Goal: Information Seeking & Learning: Find specific fact

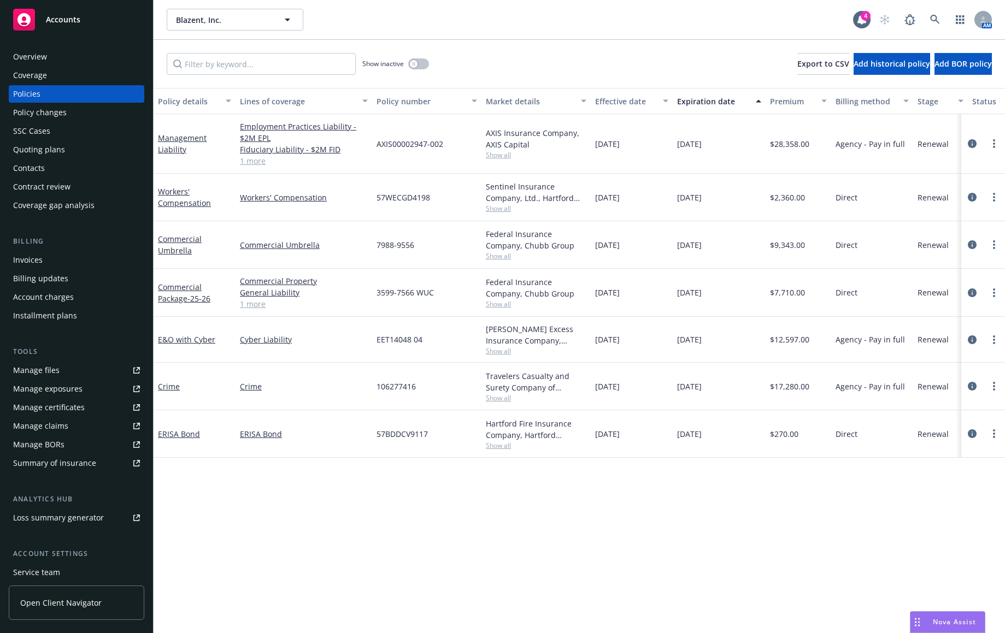
click at [196, 494] on div "Policy details Lines of coverage Policy number Market details Effective date Ex…" at bounding box center [579, 360] width 851 height 545
click at [967, 387] on link "circleInformation" at bounding box center [972, 386] width 13 height 13
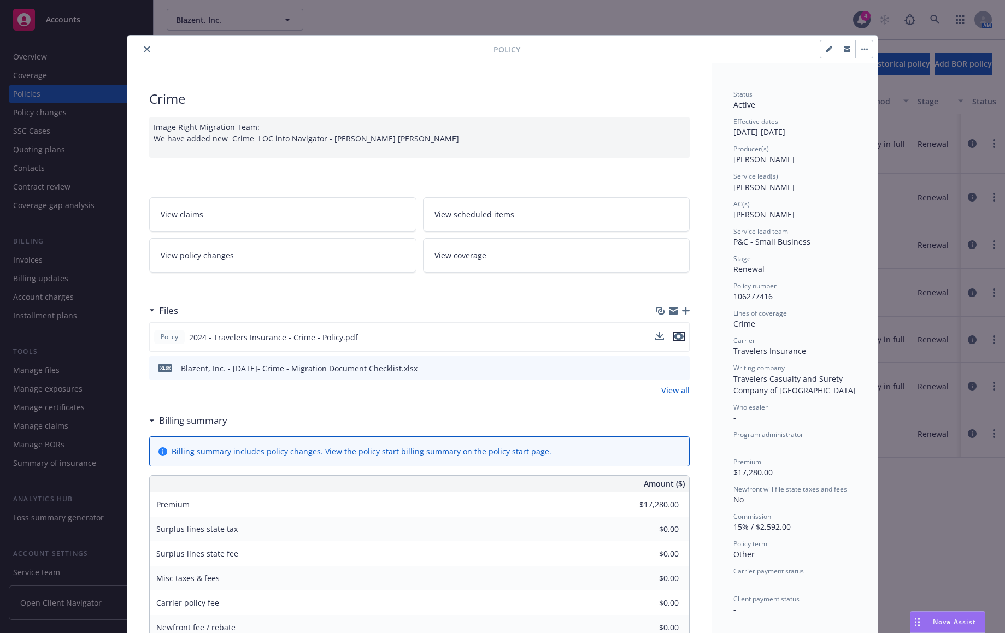
click at [674, 337] on icon "preview file" at bounding box center [679, 337] width 10 height 8
click at [144, 52] on icon "close" at bounding box center [147, 49] width 7 height 7
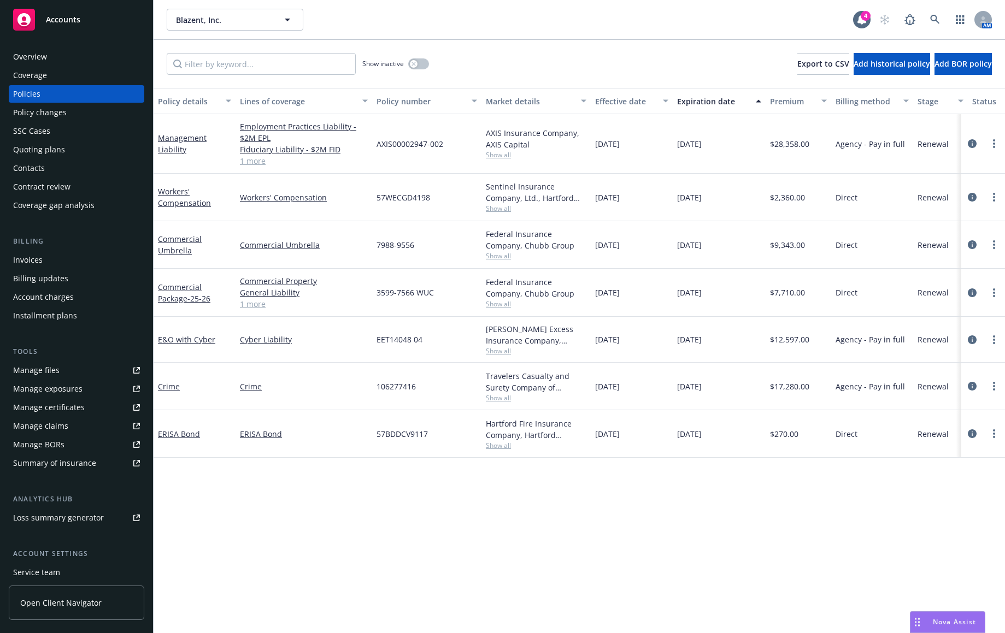
click at [212, 537] on div "Policy details Lines of coverage Policy number Market details Effective date Ex…" at bounding box center [579, 360] width 851 height 545
click at [975, 384] on icon "circleInformation" at bounding box center [972, 386] width 9 height 9
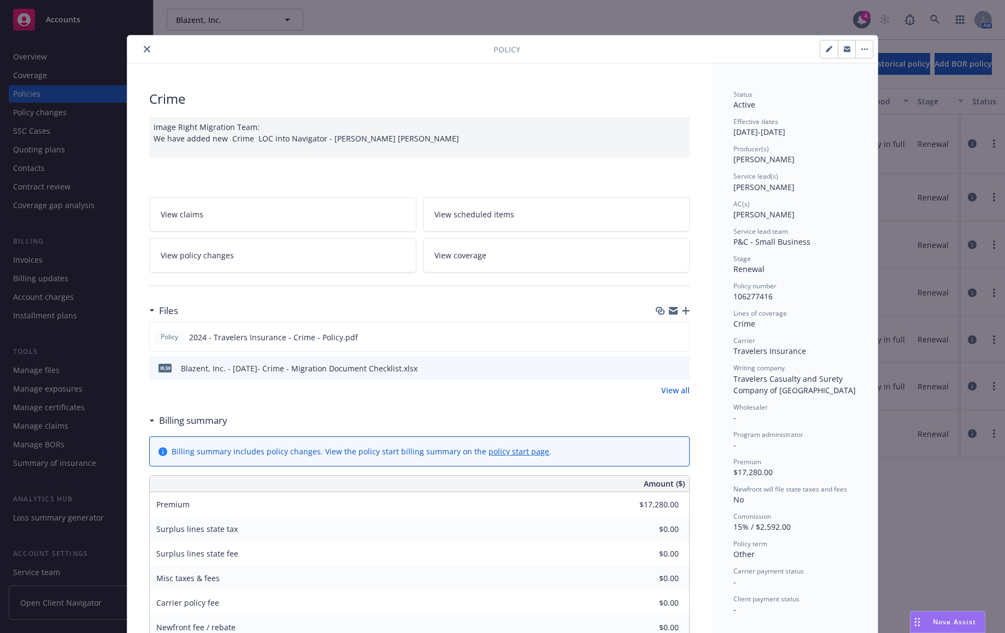
click at [143, 53] on button "close" at bounding box center [146, 49] width 13 height 13
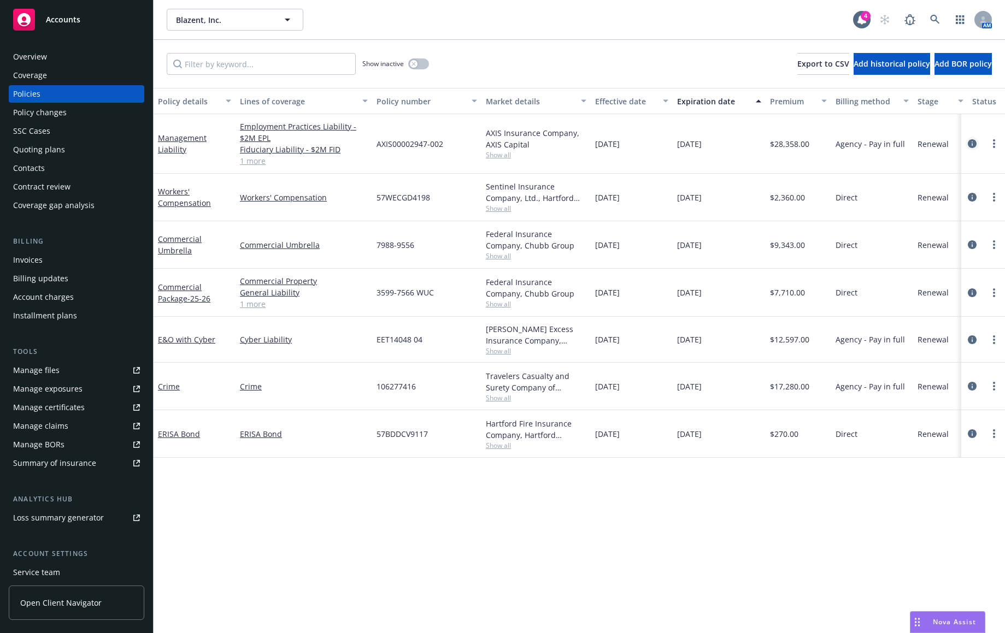
click at [970, 145] on icon "circleInformation" at bounding box center [972, 143] width 9 height 9
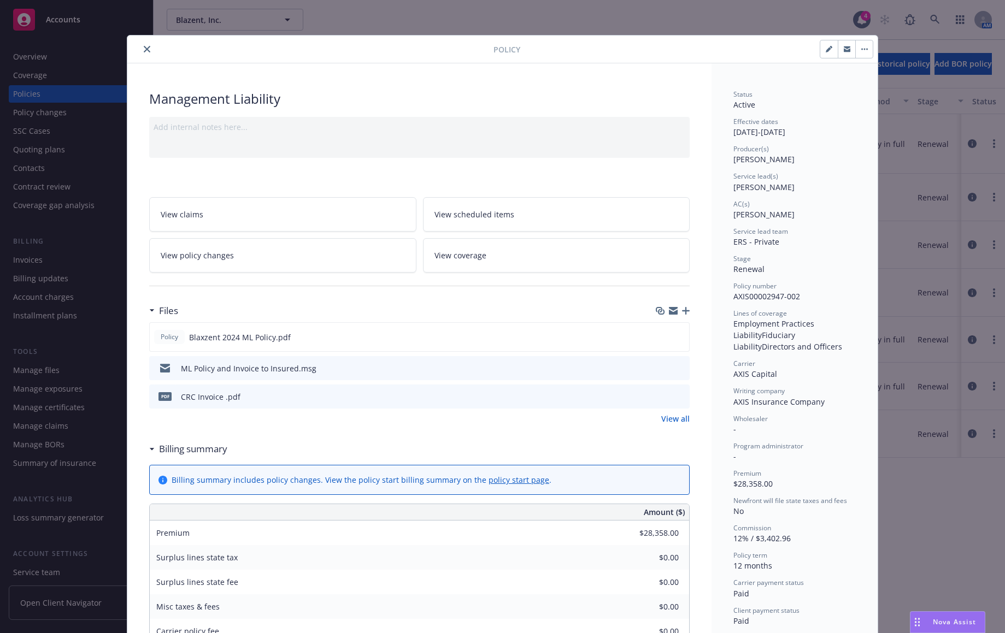
click at [144, 49] on icon "close" at bounding box center [147, 49] width 7 height 7
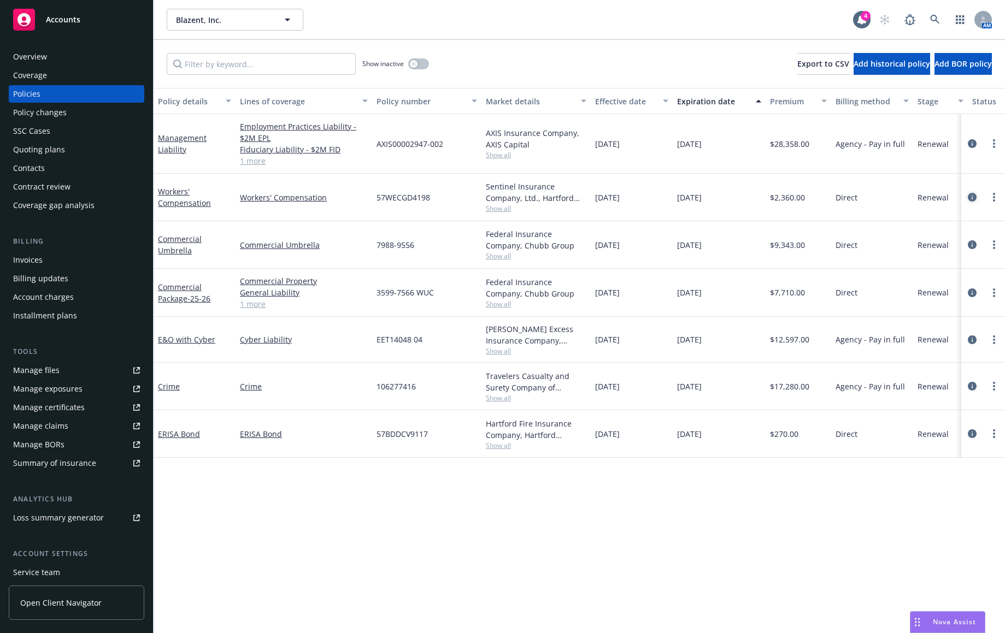
click at [972, 198] on icon "circleInformation" at bounding box center [972, 197] width 9 height 9
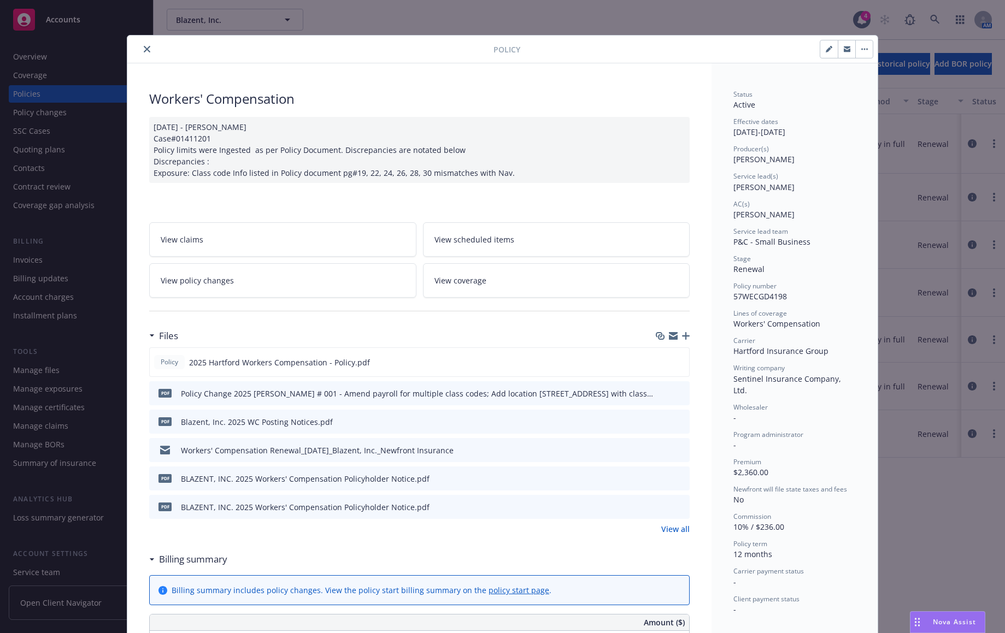
click at [146, 51] on icon "close" at bounding box center [147, 49] width 7 height 7
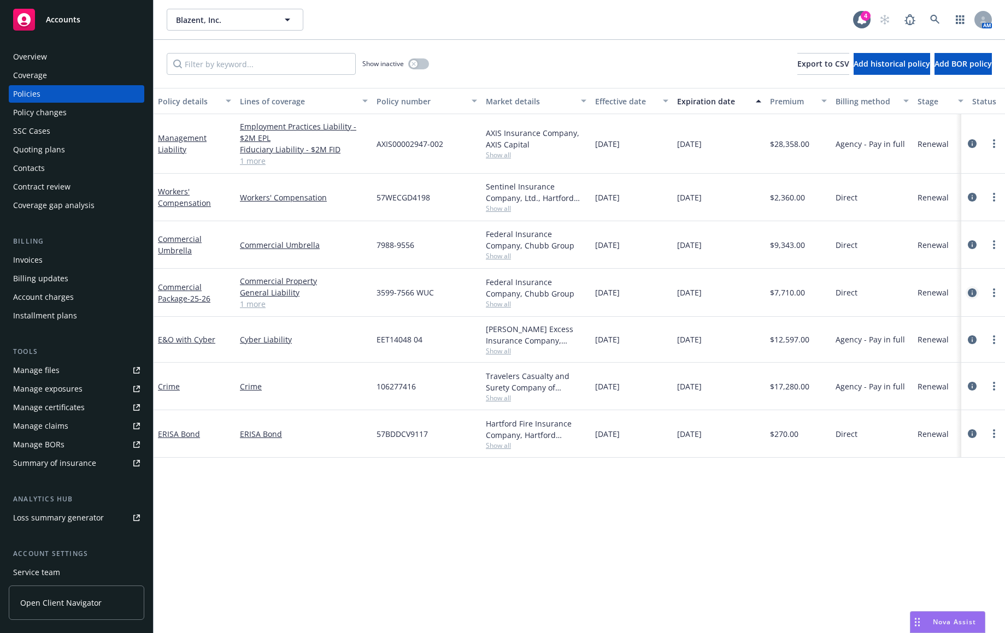
click at [975, 290] on icon "circleInformation" at bounding box center [972, 293] width 9 height 9
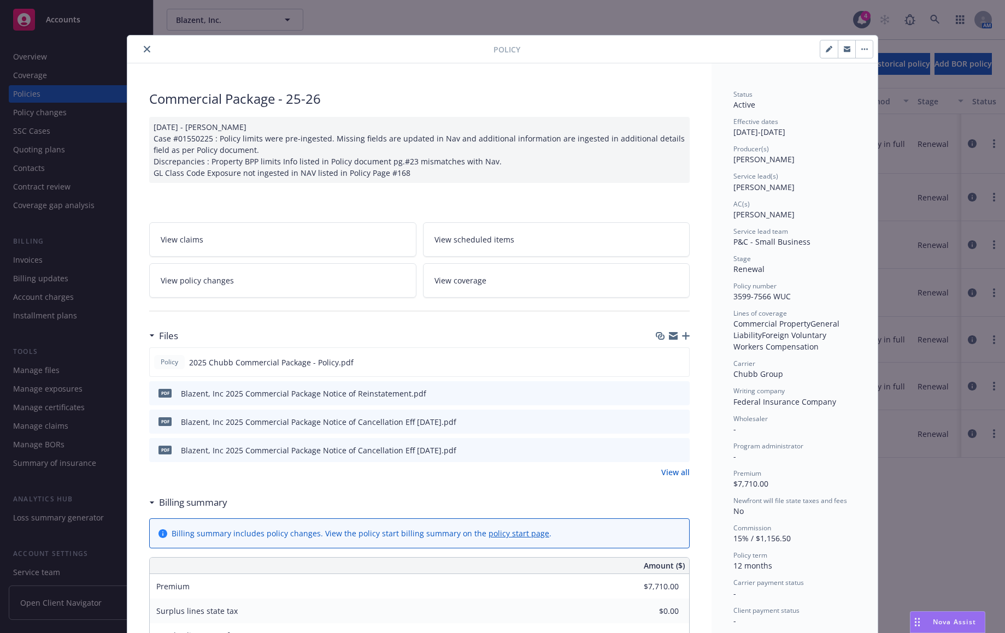
click at [144, 47] on icon "close" at bounding box center [147, 49] width 7 height 7
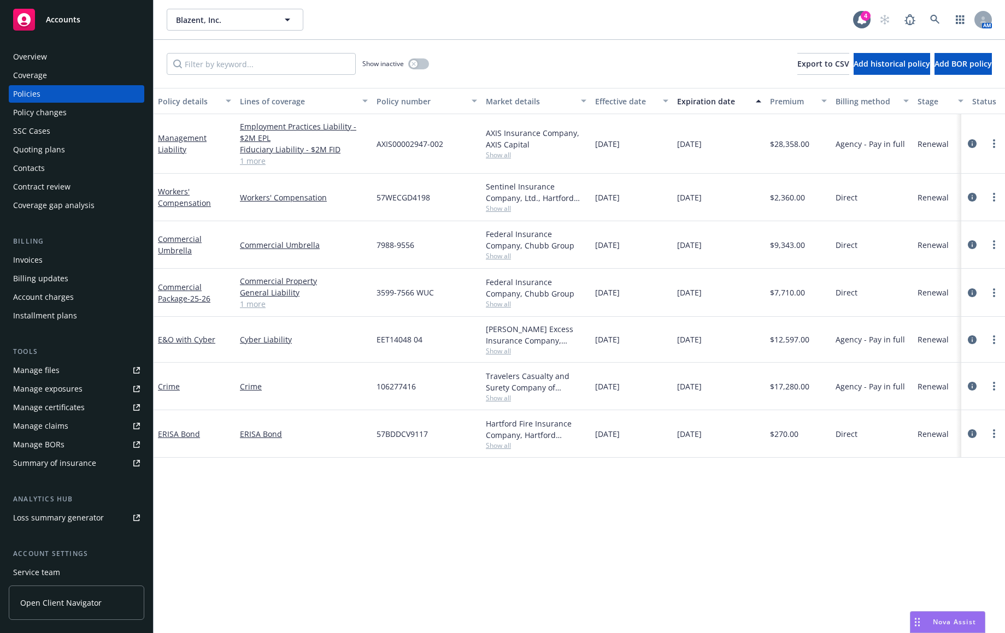
click at [168, 534] on div "Policy details Lines of coverage Policy number Market details Effective date Ex…" at bounding box center [579, 360] width 851 height 545
click at [89, 254] on div "Invoices" at bounding box center [76, 259] width 127 height 17
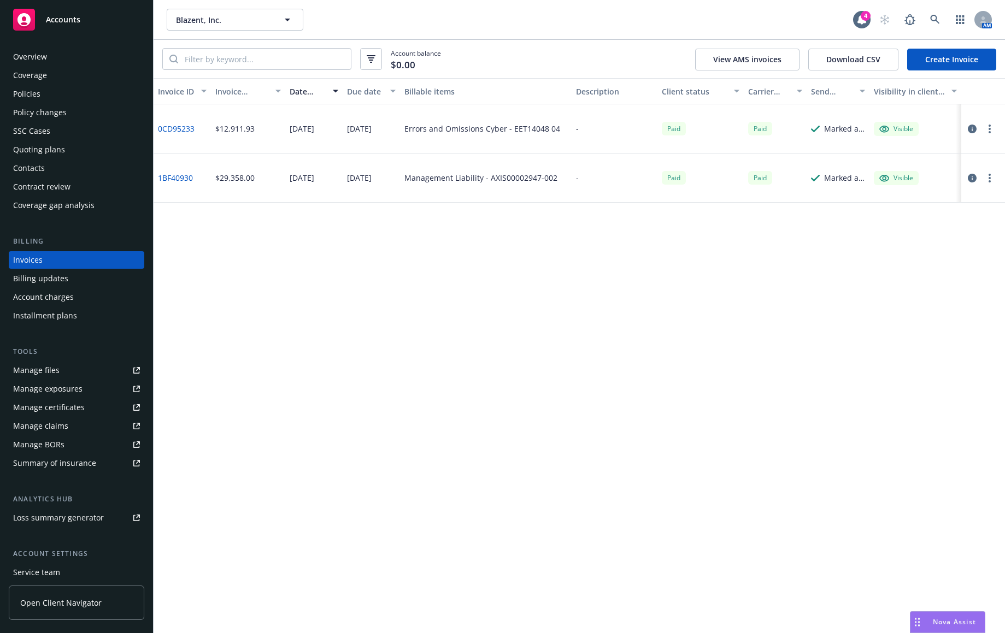
click at [85, 94] on div "Policies" at bounding box center [76, 93] width 127 height 17
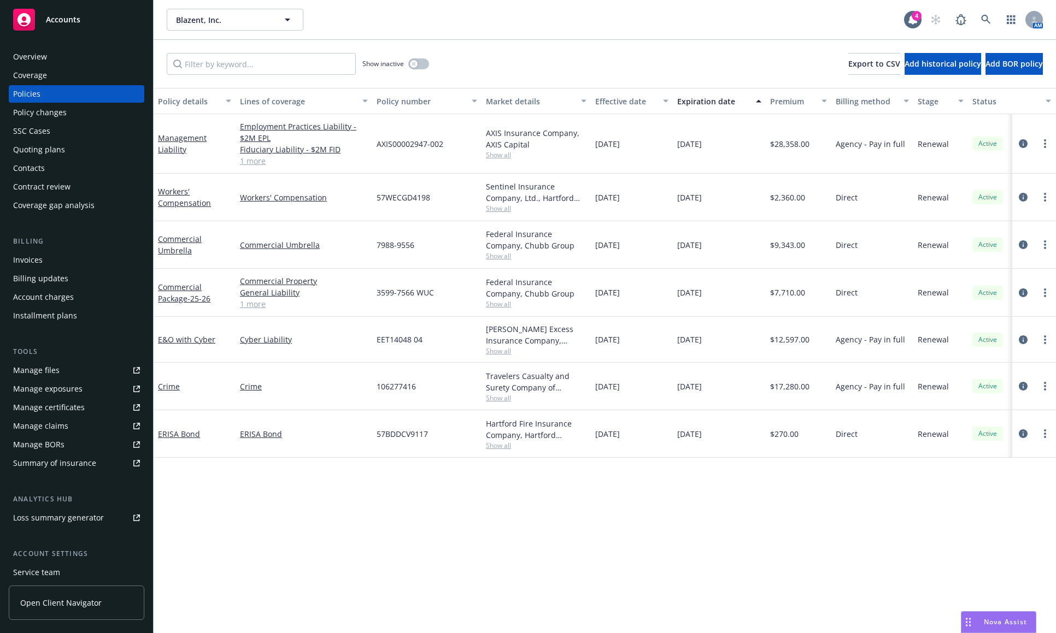
drag, startPoint x: 175, startPoint y: 496, endPoint x: 188, endPoint y: 473, distance: 26.4
click at [175, 496] on div "Policy details Lines of coverage Policy number Market details Effective date Ex…" at bounding box center [605, 360] width 902 height 545
drag, startPoint x: 418, startPoint y: 390, endPoint x: 371, endPoint y: 391, distance: 46.5
click at [371, 391] on div "Crime Crime 106277416 Travelers Casualty and Surety Company of America, Travele…" at bounding box center [681, 387] width 1055 height 48
copy div "106277416"
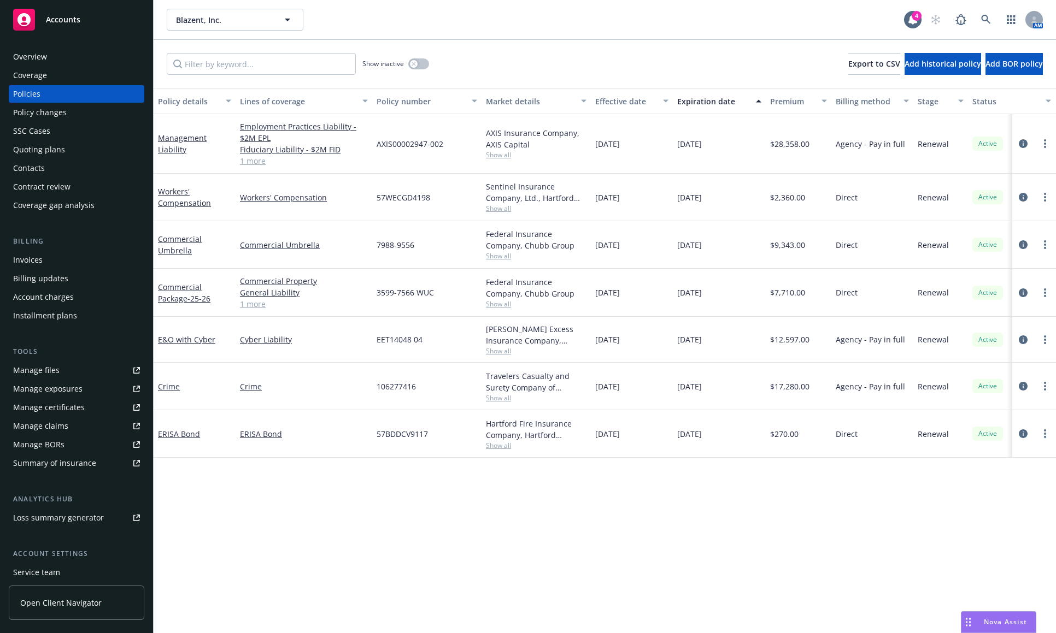
click at [203, 451] on div "ERISA Bond" at bounding box center [195, 434] width 82 height 48
click at [398, 387] on span "106277416" at bounding box center [396, 386] width 39 height 11
copy span "106277416"
click at [193, 483] on div "Policy details Lines of coverage Policy number Market details Effective date Ex…" at bounding box center [605, 360] width 902 height 545
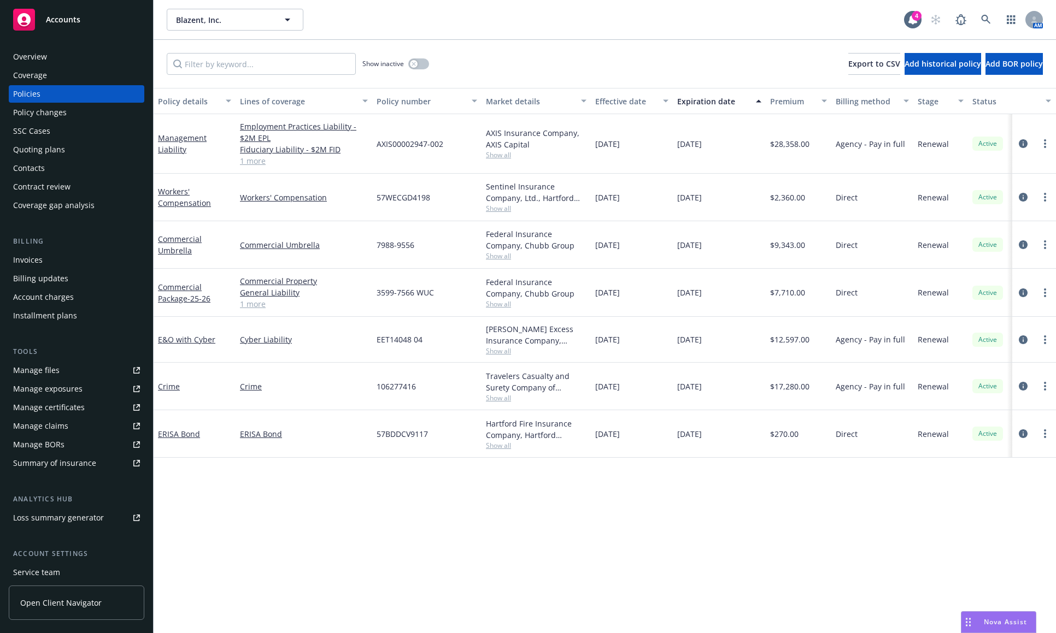
click at [96, 126] on div "SSC Cases" at bounding box center [76, 130] width 127 height 17
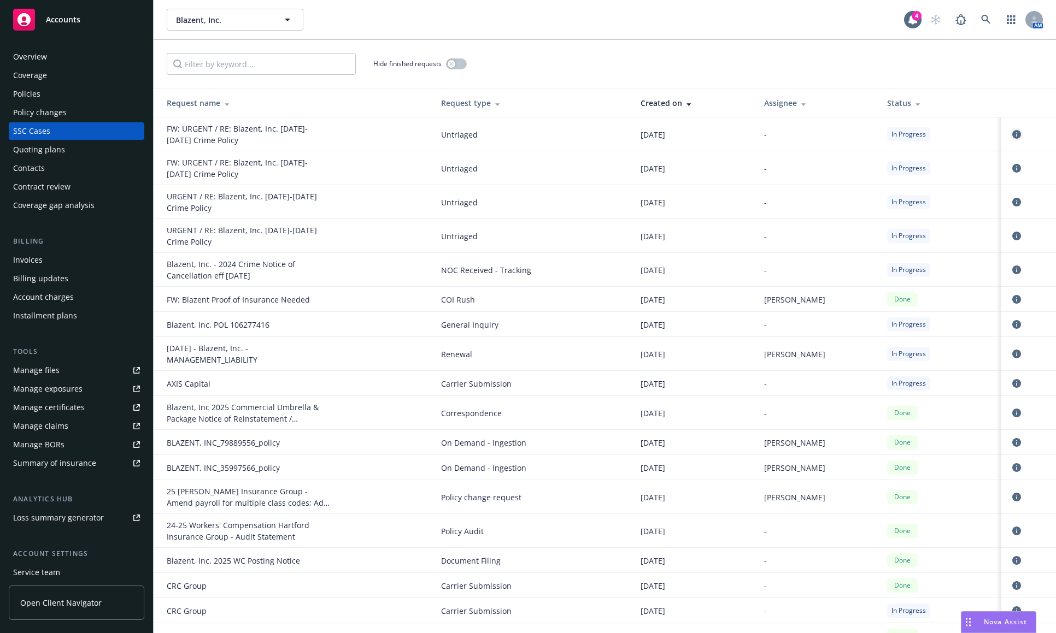
click at [1004, 138] on icon "circleInformation" at bounding box center [1016, 134] width 9 height 9
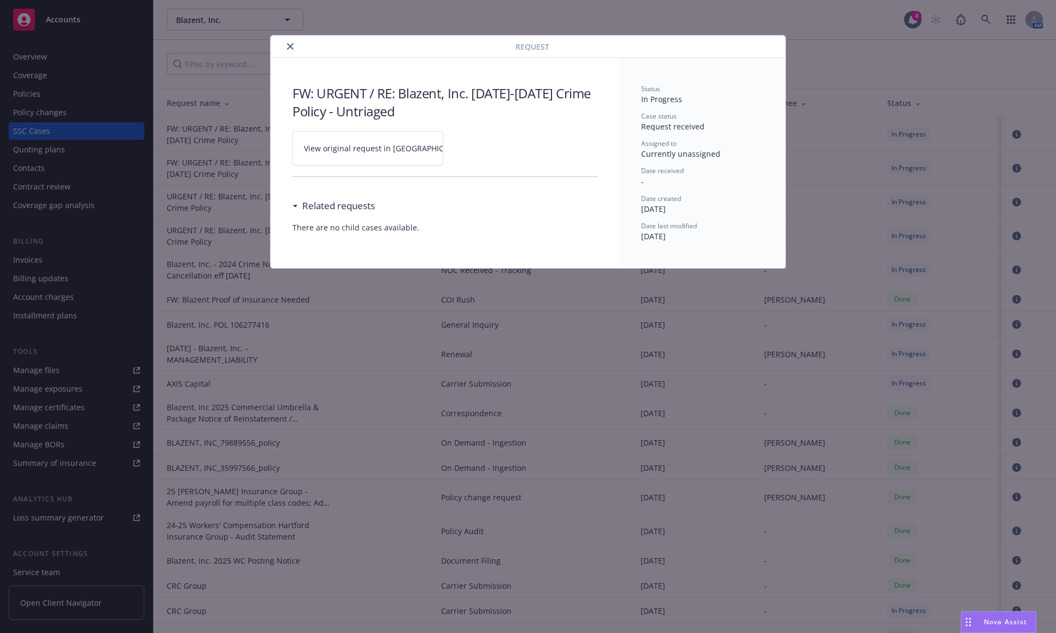
click at [393, 142] on link "View original request in [GEOGRAPHIC_DATA]" at bounding box center [367, 148] width 151 height 34
click at [291, 48] on icon "close" at bounding box center [290, 46] width 7 height 7
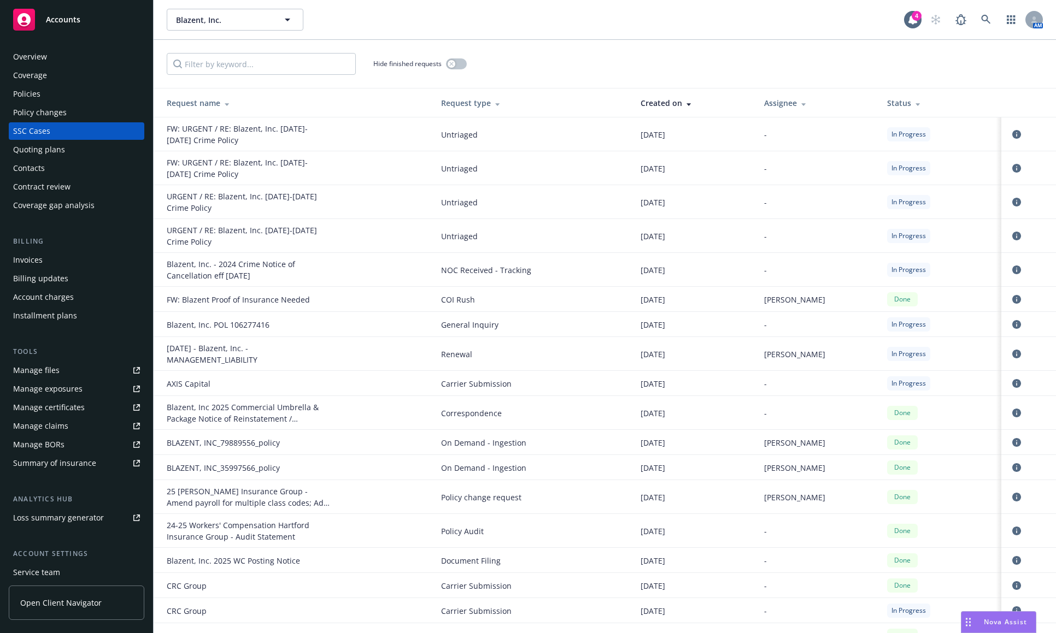
click at [98, 96] on div "Policies" at bounding box center [76, 93] width 127 height 17
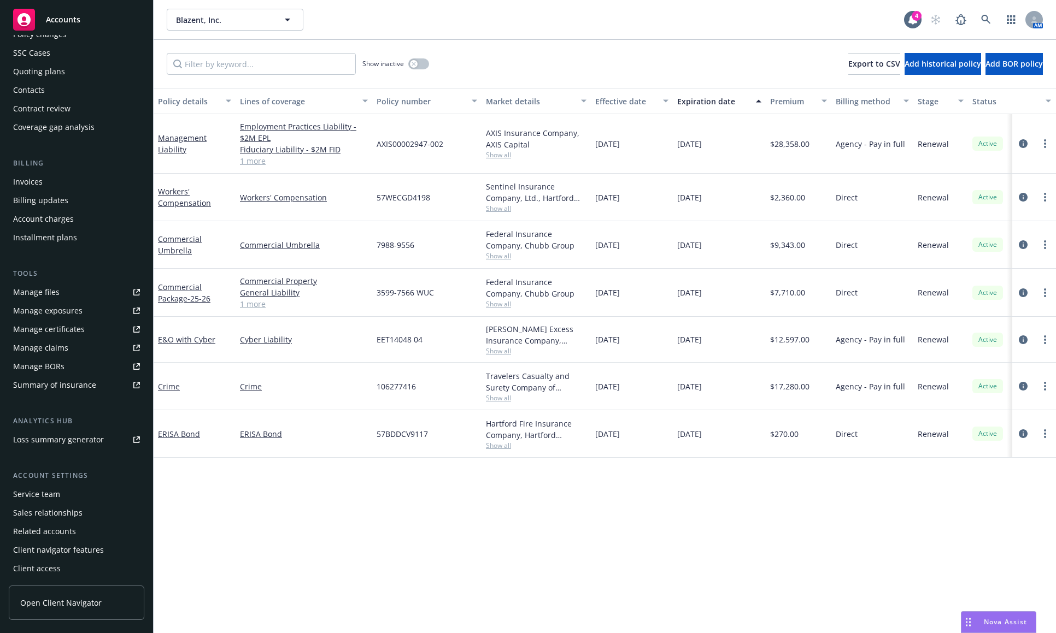
scroll to position [79, 0]
click at [87, 490] on div "Service team" at bounding box center [76, 493] width 127 height 17
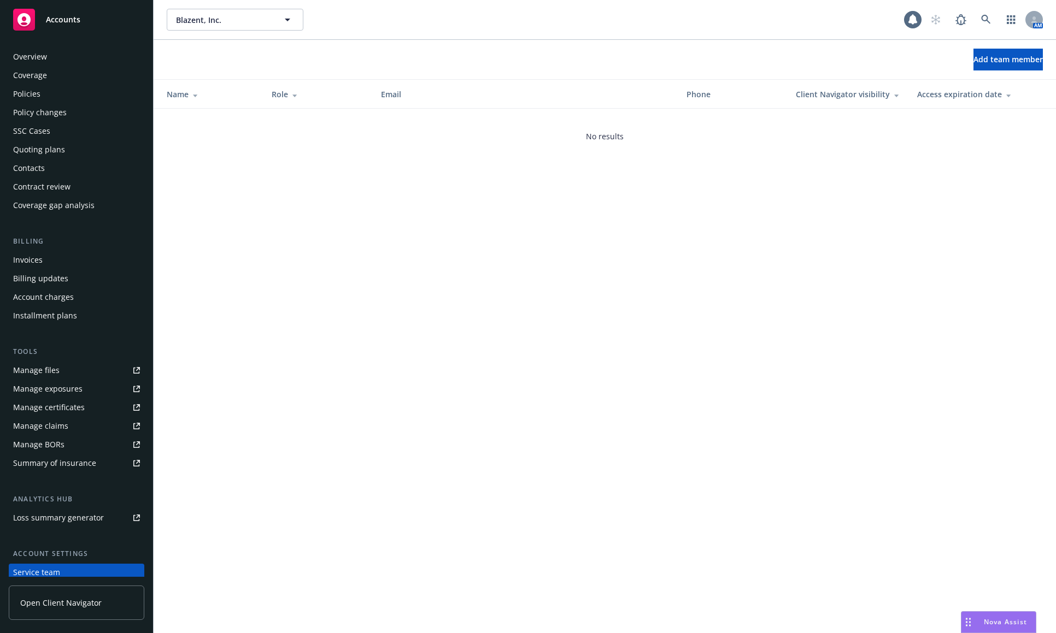
scroll to position [79, 0]
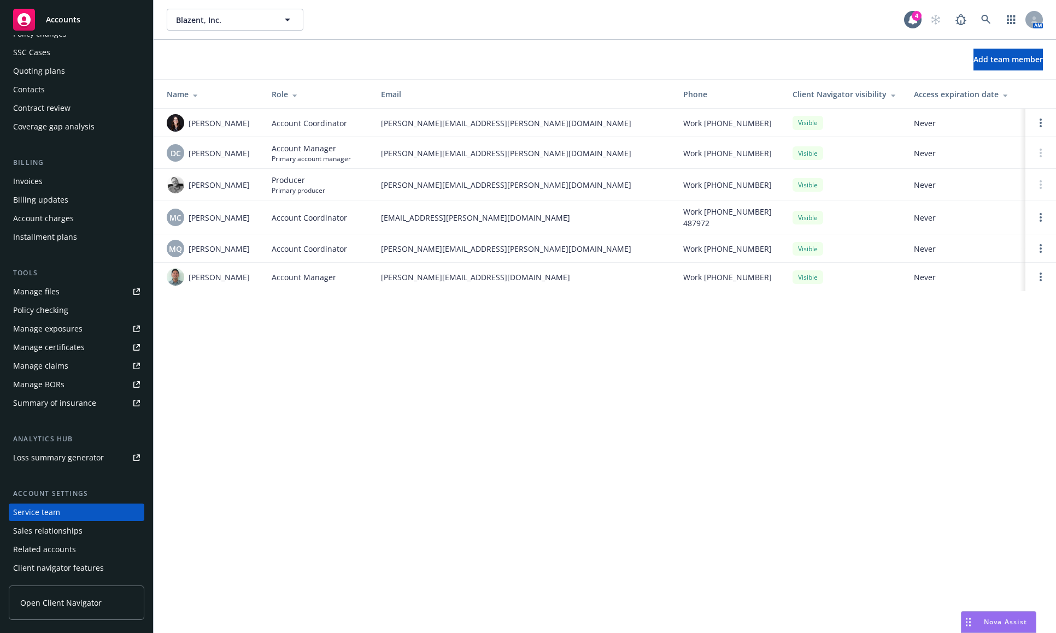
click at [230, 329] on div "Blazent, Inc. Blazent, Inc. 4 AM Add team member Name Role Email Phone Client N…" at bounding box center [605, 316] width 902 height 633
